Goal: Communication & Community: Answer question/provide support

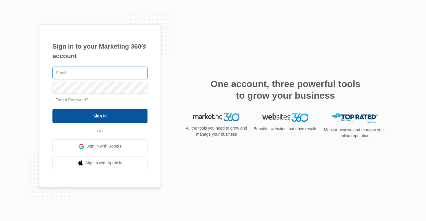
type input "[PERSON_NAME][EMAIL_ADDRESS][PERSON_NAME][DOMAIN_NAME]"
click at [129, 118] on input "Sign In" at bounding box center [99, 116] width 95 height 14
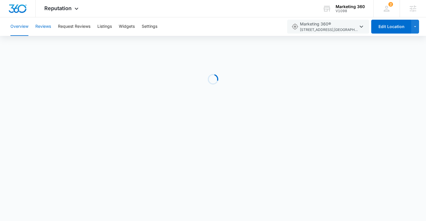
click at [42, 35] on button "Reviews" at bounding box center [43, 26] width 16 height 19
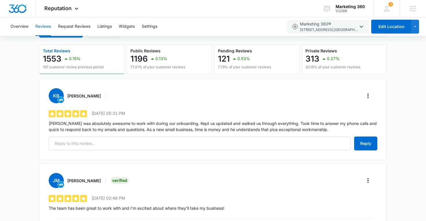
scroll to position [65, 0]
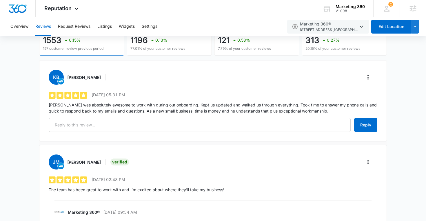
click at [362, 70] on div "KB Kevin Bluzard" at bounding box center [213, 77] width 328 height 15
click at [364, 71] on div "KB Kevin Bluzard" at bounding box center [213, 77] width 328 height 15
click at [367, 77] on icon "More" at bounding box center [367, 77] width 7 height 7
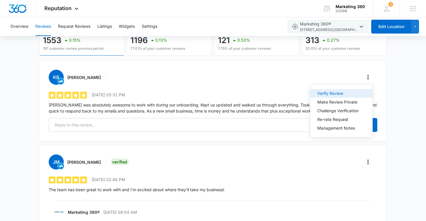
click at [343, 92] on div "Verify Review" at bounding box center [337, 93] width 41 height 4
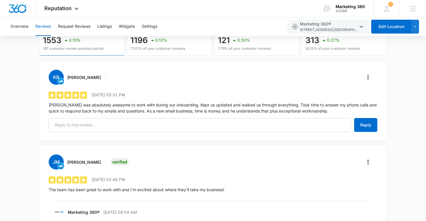
click at [268, 106] on p "Tyler was absolutely awesome to work with during our onboarding. Kept us update…" at bounding box center [213, 108] width 328 height 12
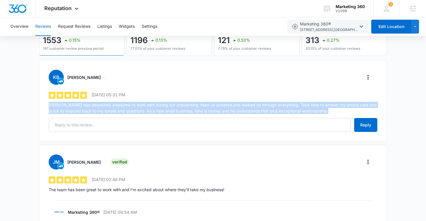
click at [268, 106] on p "Tyler was absolutely awesome to work with during our onboarding. Kept us update…" at bounding box center [213, 108] width 328 height 12
copy div "Tyler was absolutely awesome to work with during our onboarding. Kept us update…"
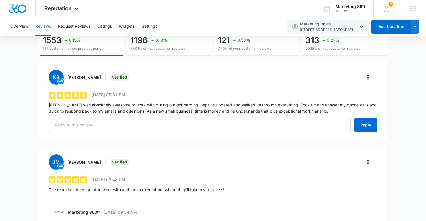
click at [91, 77] on h3 "Kevin Bluzard" at bounding box center [84, 77] width 34 height 6
drag, startPoint x: 91, startPoint y: 76, endPoint x: 67, endPoint y: 75, distance: 23.2
click at [67, 75] on h3 "Kevin Bluzard" at bounding box center [84, 77] width 34 height 6
click at [87, 78] on h3 "Kevin Bluzard" at bounding box center [84, 77] width 34 height 6
drag, startPoint x: 87, startPoint y: 78, endPoint x: 67, endPoint y: 77, distance: 19.7
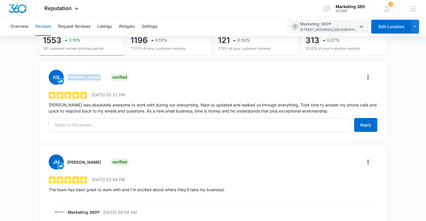
click at [67, 77] on h3 "Kevin Bluzard" at bounding box center [84, 77] width 34 height 6
copy h3 "Kevin Bluzard"
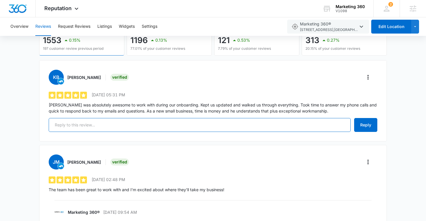
click at [134, 131] on input "text" at bounding box center [200, 125] width 302 height 14
paste input "Hi Kevin, Thank you for your wonderful feedback! We're thrilled to hear that Ty…"
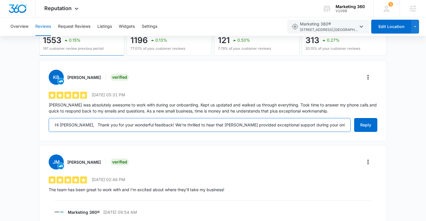
scroll to position [0, 367]
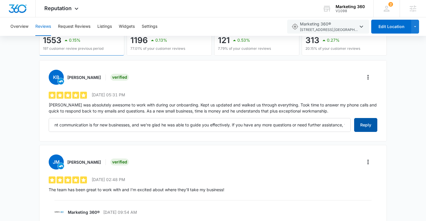
click at [362, 126] on button "Reply" at bounding box center [365, 125] width 23 height 14
type input "Hi Kevin, Thank you for your wonderful feedback! We're thrilled to hear that Ty…"
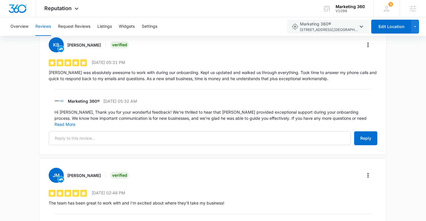
scroll to position [110, 0]
